Goal: Find specific page/section: Find specific page/section

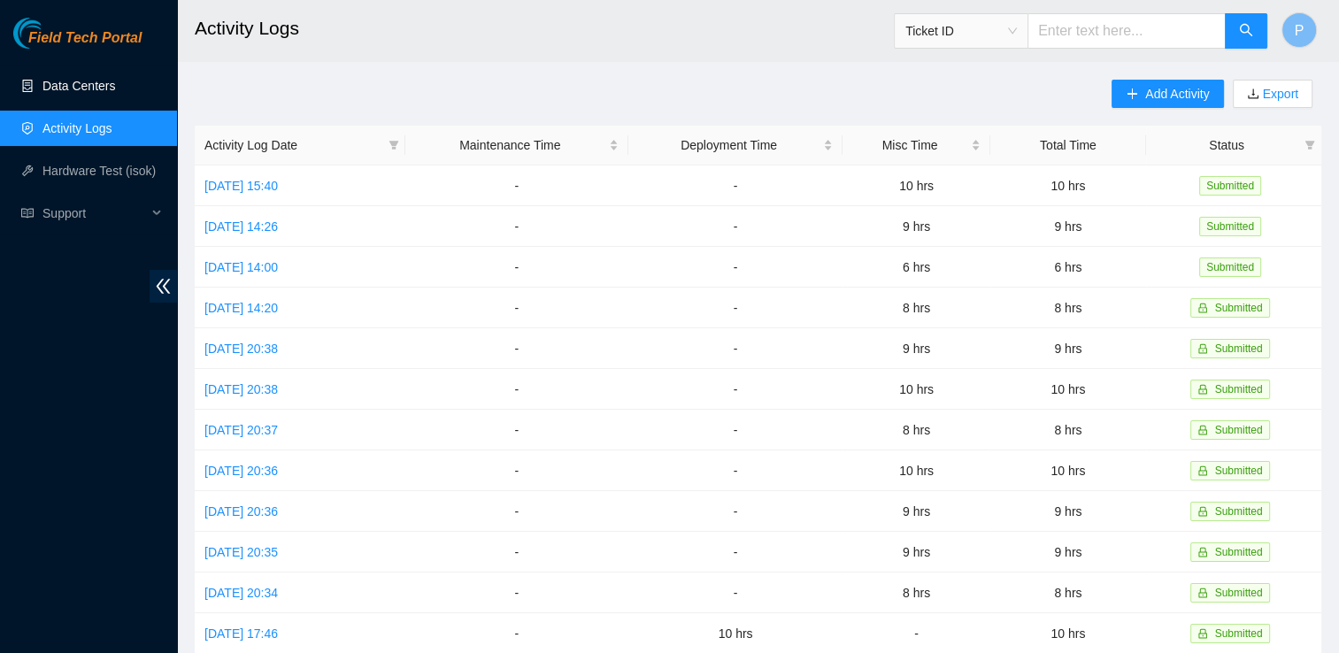
click at [100, 93] on link "Data Centers" at bounding box center [78, 86] width 73 height 14
